Goal: Book appointment/travel/reservation

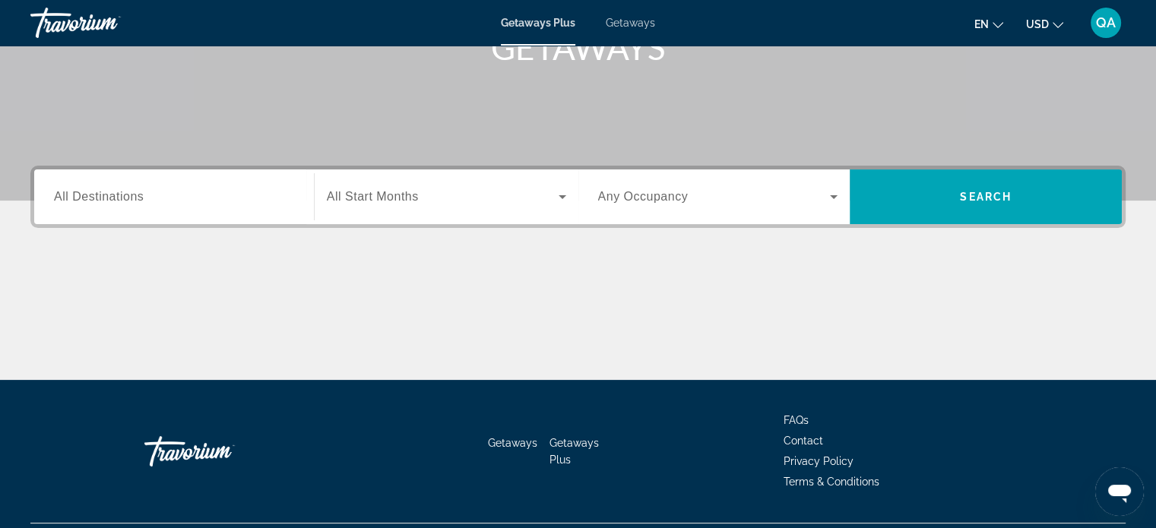
scroll to position [255, 0]
click at [523, 208] on div "Search widget" at bounding box center [446, 197] width 239 height 43
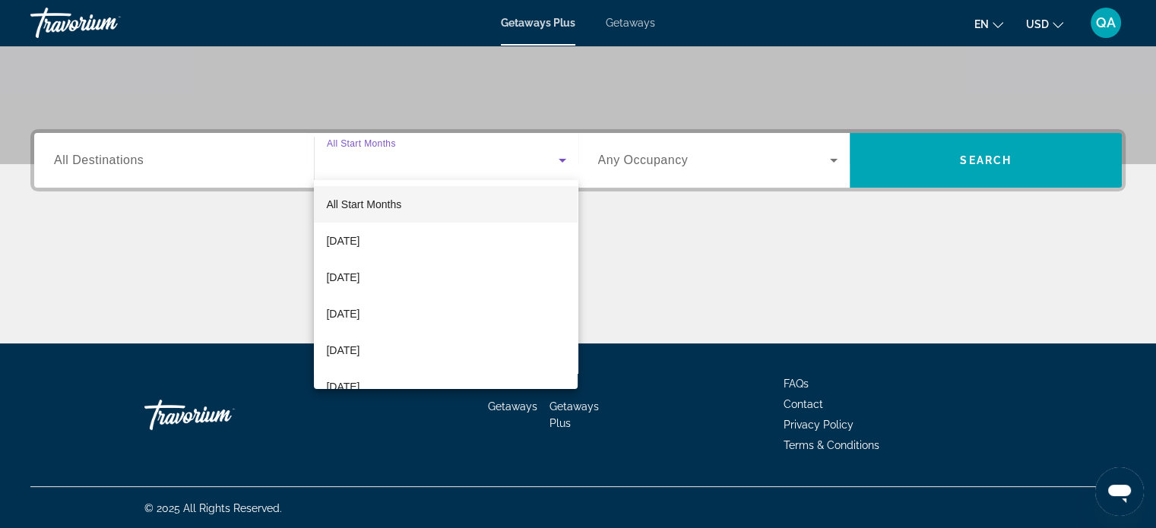
scroll to position [293, 0]
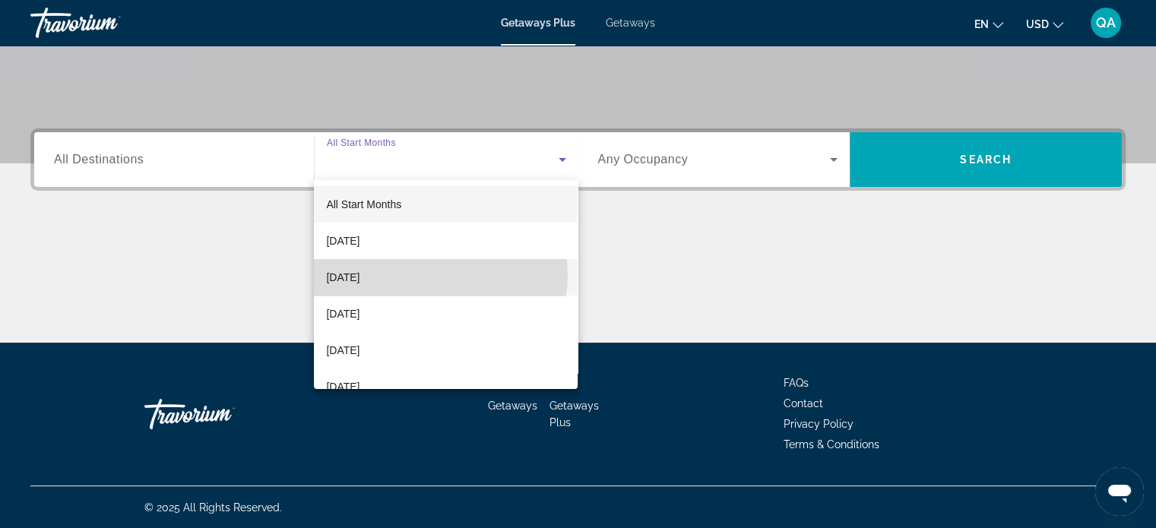
click at [435, 275] on mat-option "[DATE]" at bounding box center [446, 277] width 264 height 36
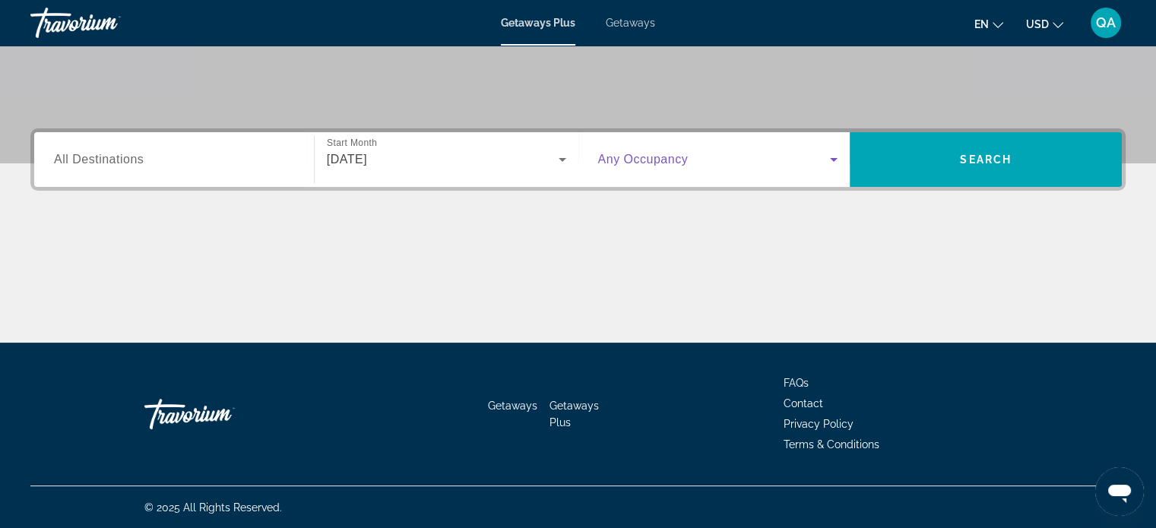
click at [829, 165] on icon "Search widget" at bounding box center [834, 160] width 18 height 18
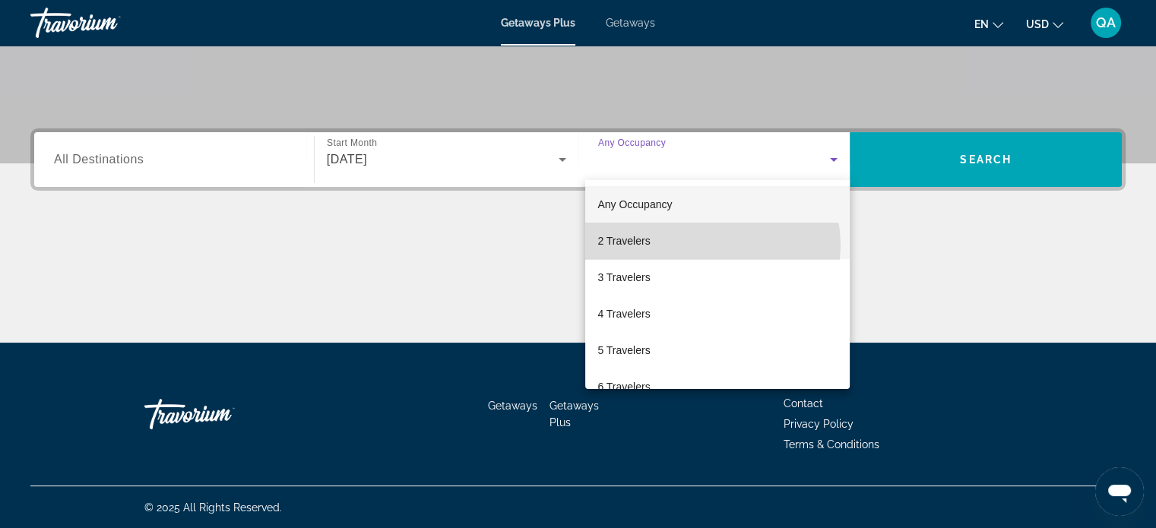
click at [708, 246] on mat-option "2 Travelers" at bounding box center [717, 241] width 265 height 36
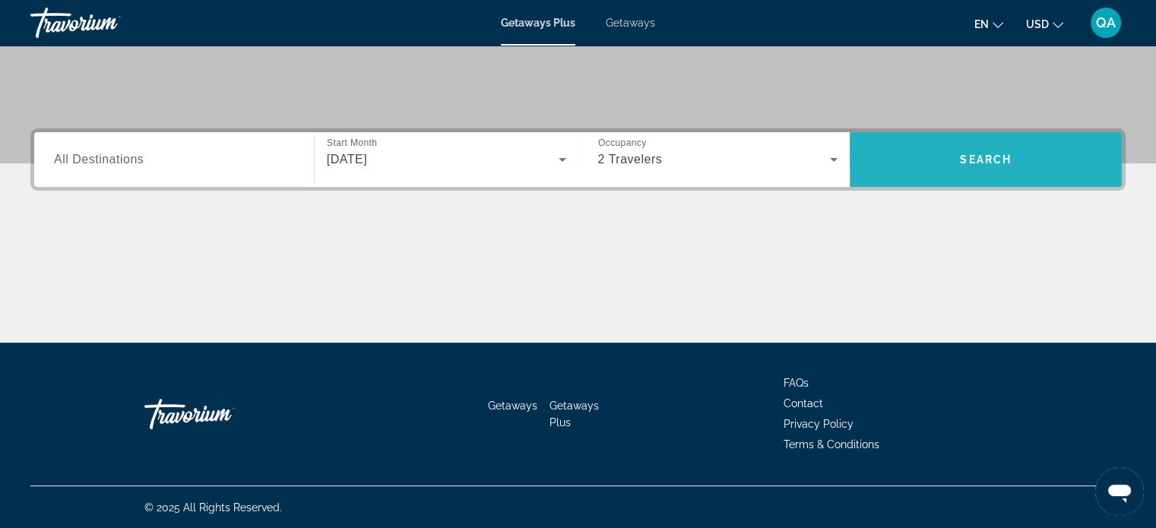
click at [949, 170] on span "Search" at bounding box center [986, 159] width 272 height 36
